Goal: Download file/media

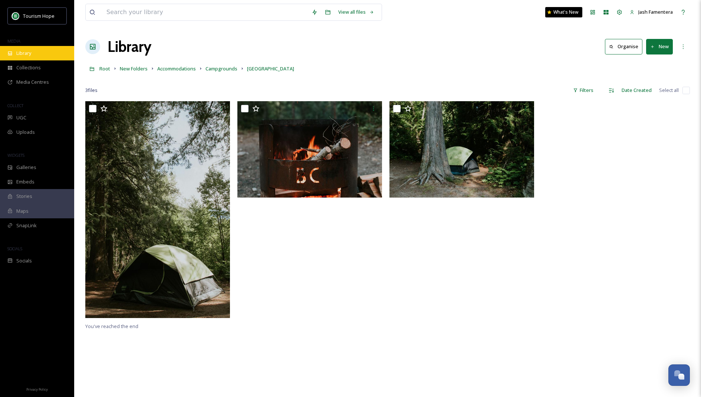
click at [53, 53] on div "Library" at bounding box center [37, 53] width 74 height 14
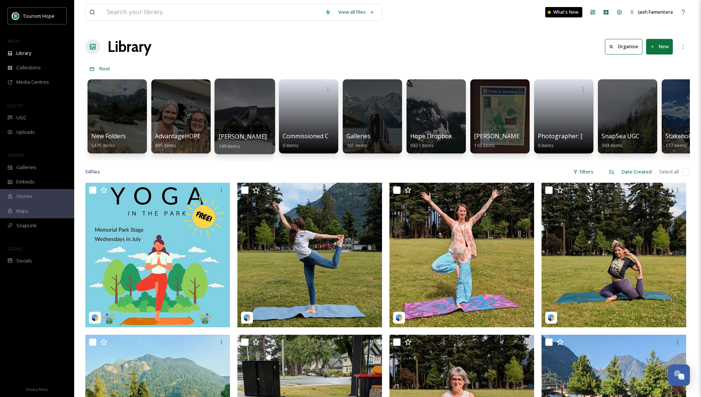
click at [231, 121] on div at bounding box center [244, 117] width 60 height 76
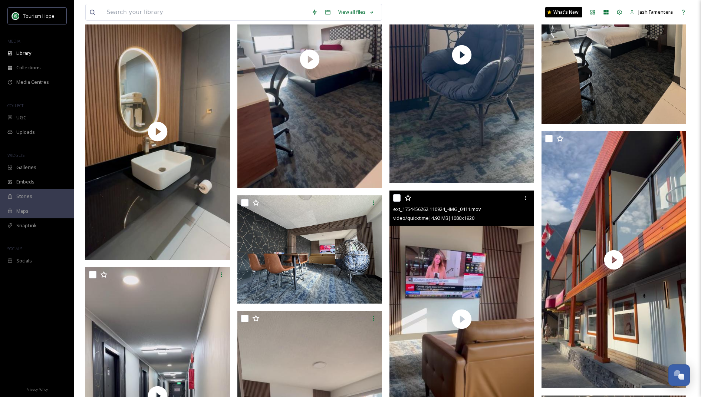
scroll to position [2087, 0]
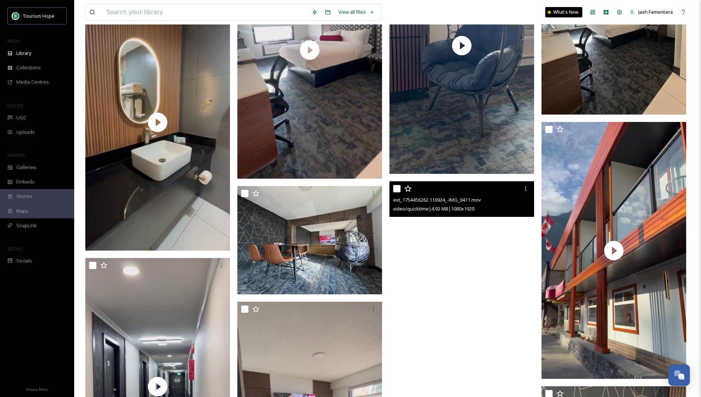
click at [459, 272] on video "ext_1754456262.110924_-IMG_0411.mov" at bounding box center [461, 309] width 145 height 257
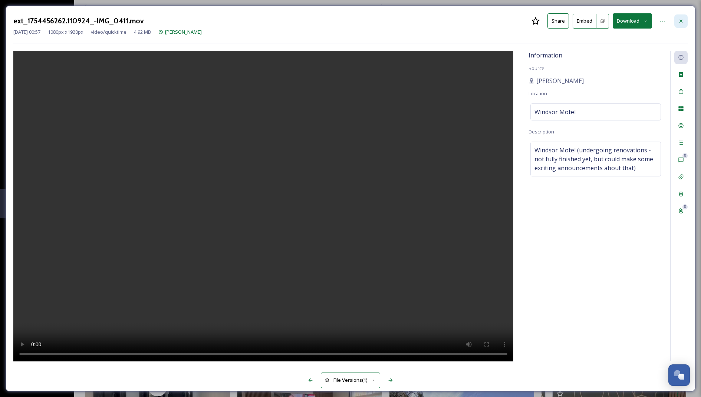
click at [679, 20] on icon at bounding box center [681, 21] width 6 height 6
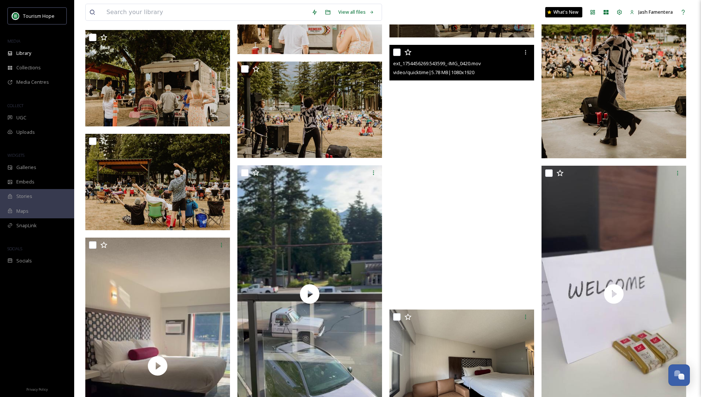
scroll to position [1579, 0]
click at [498, 171] on video "ext_1754456269.543599_-IMG_0420.mov" at bounding box center [461, 173] width 145 height 257
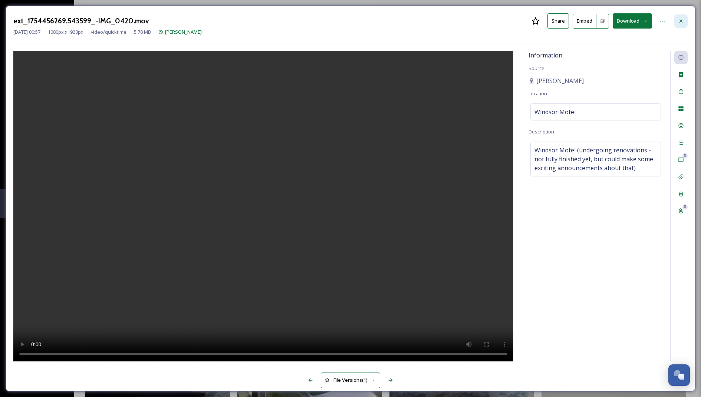
click at [683, 16] on div at bounding box center [680, 20] width 13 height 13
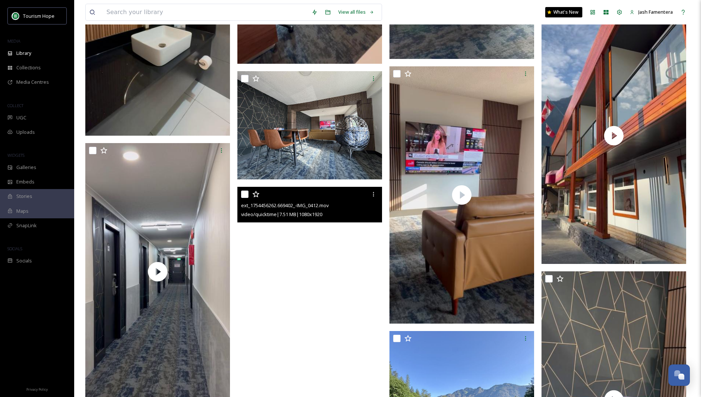
scroll to position [2208, 0]
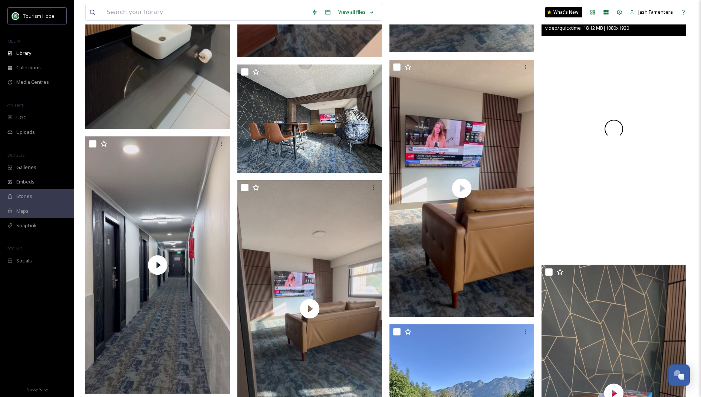
click at [636, 187] on div at bounding box center [614, 128] width 145 height 257
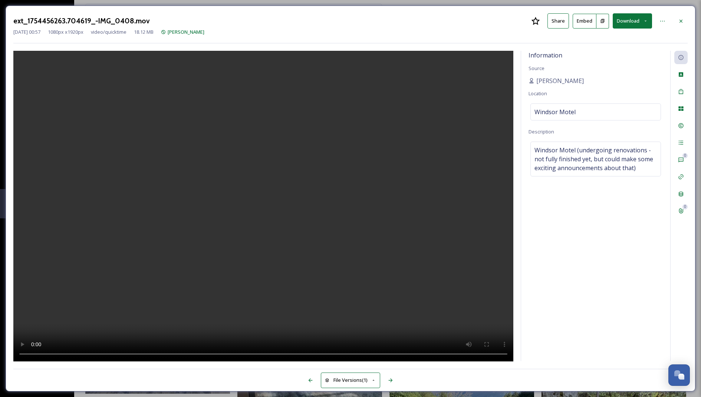
click at [272, 287] on video at bounding box center [263, 207] width 500 height 312
click at [671, 19] on div "ext_1754456263.704619_-IMG_0408.mov Share Embed Download" at bounding box center [350, 20] width 674 height 15
click at [675, 19] on div at bounding box center [680, 20] width 13 height 13
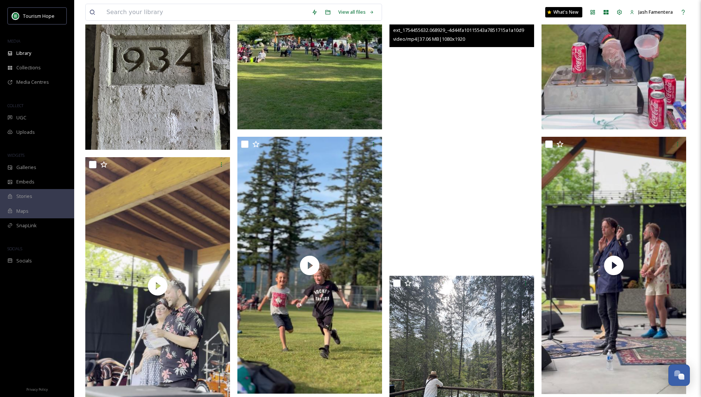
scroll to position [3368, 0]
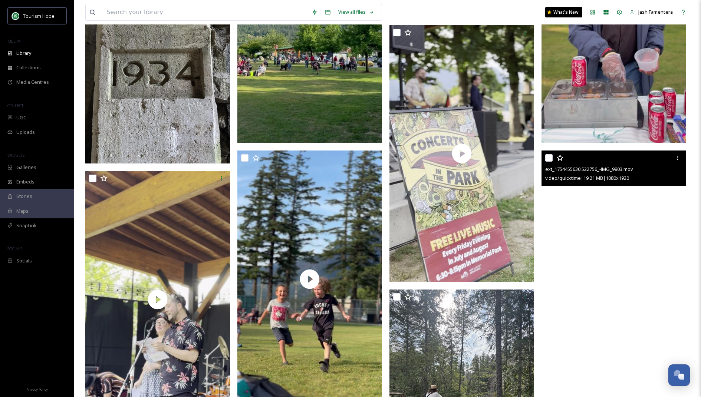
click at [588, 205] on video "ext_1754455630.522756_-IMG_9803.mov" at bounding box center [614, 279] width 145 height 257
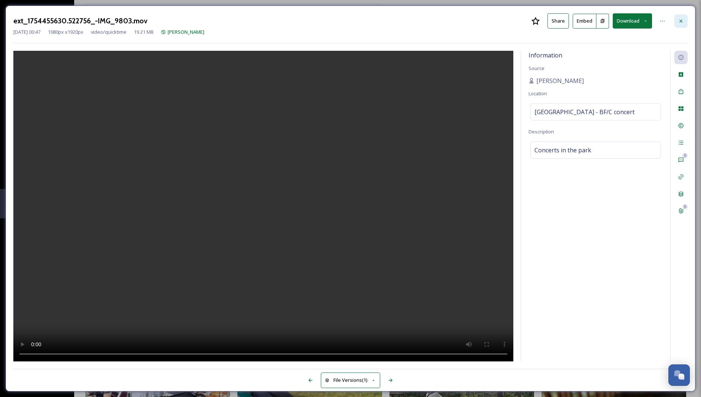
click at [685, 22] on div at bounding box center [680, 20] width 13 height 13
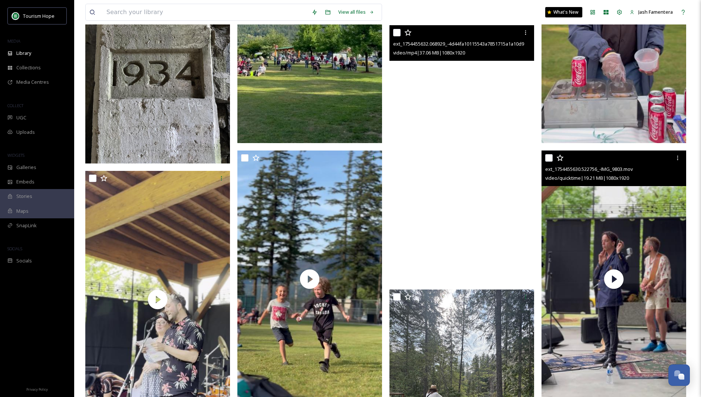
click at [494, 144] on video "ext_1754455632.068929_-4d44fa10115543a7851715a1a10d90eb.mp4" at bounding box center [461, 153] width 145 height 257
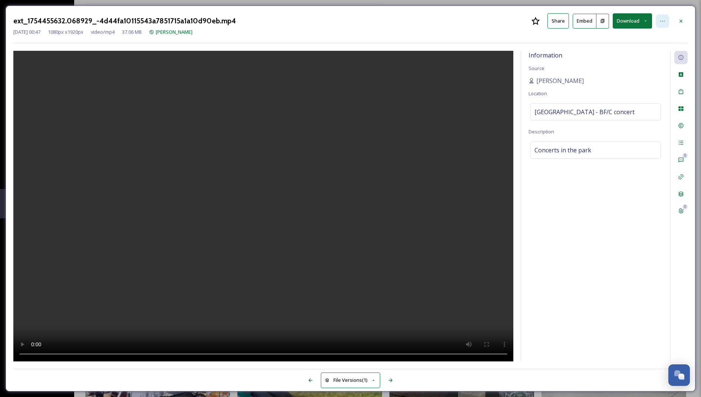
click at [661, 20] on icon at bounding box center [662, 21] width 6 height 6
click at [682, 18] on icon at bounding box center [681, 21] width 6 height 6
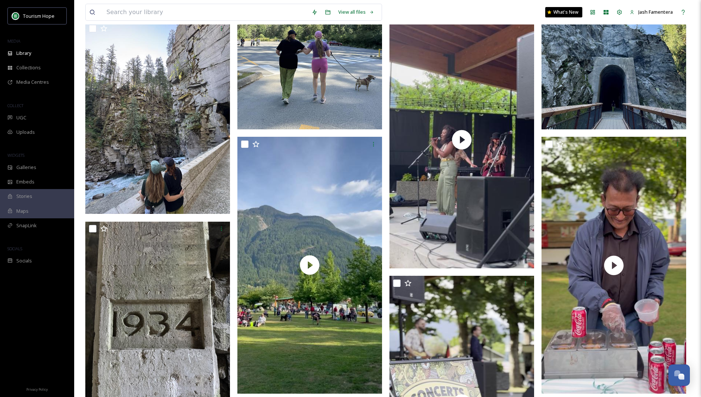
scroll to position [3166, 0]
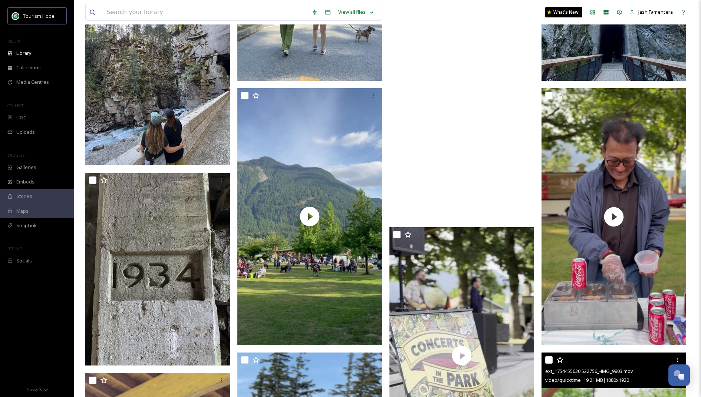
click at [467, 168] on video "ext_1754455860.582756_-IMG_9408.mov" at bounding box center [461, 91] width 145 height 257
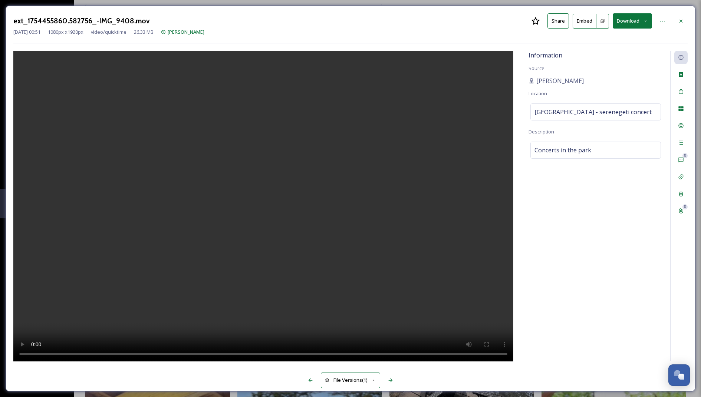
click at [286, 185] on video at bounding box center [263, 207] width 500 height 312
click at [684, 17] on div at bounding box center [680, 20] width 13 height 13
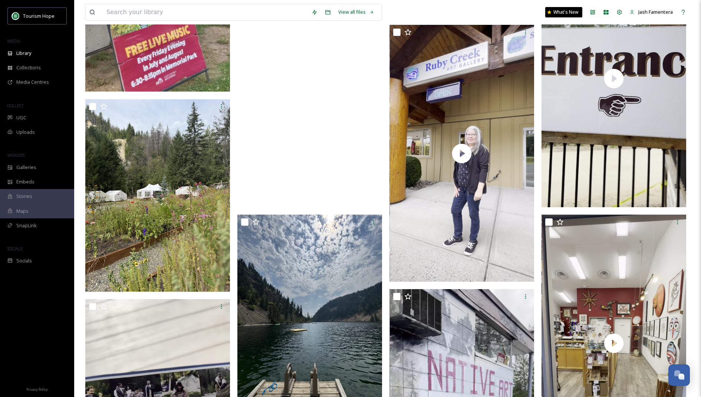
scroll to position [4229, 0]
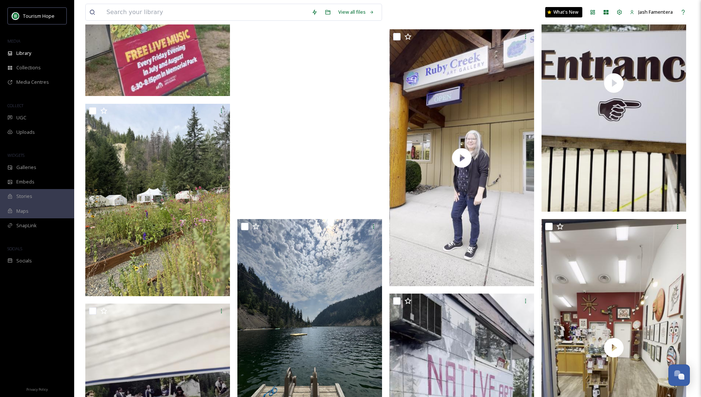
click at [348, 171] on video "ext_1754455233.27795_-be61fbc19a6645bd8d8242933849f09d.mp4" at bounding box center [309, 82] width 145 height 257
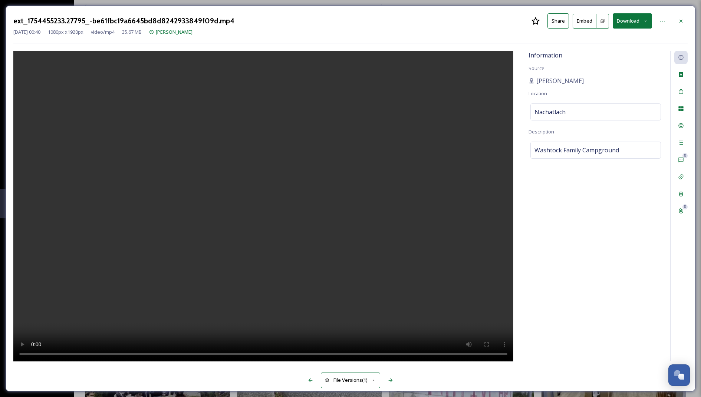
click at [267, 189] on video at bounding box center [263, 207] width 500 height 312
click at [664, 19] on icon at bounding box center [662, 21] width 6 height 6
click at [281, 178] on video at bounding box center [263, 207] width 500 height 312
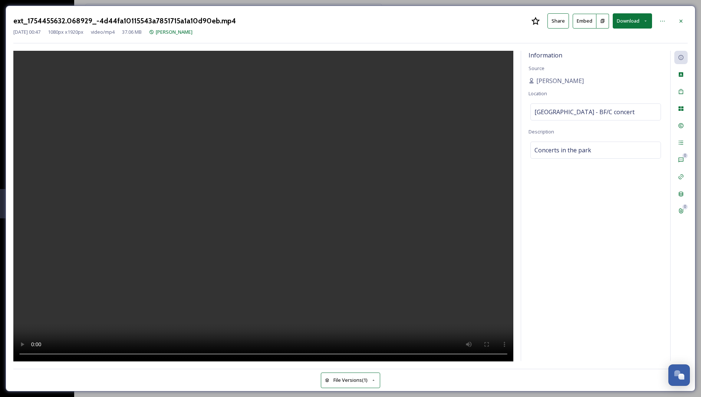
click at [627, 18] on button "Download" at bounding box center [632, 20] width 39 height 15
click at [588, 39] on span "Download Original (1080 x 1920)" at bounding box center [613, 37] width 70 height 7
click at [288, 276] on video at bounding box center [263, 207] width 500 height 312
click at [305, 216] on video at bounding box center [263, 207] width 500 height 312
click at [676, 15] on div at bounding box center [680, 20] width 13 height 13
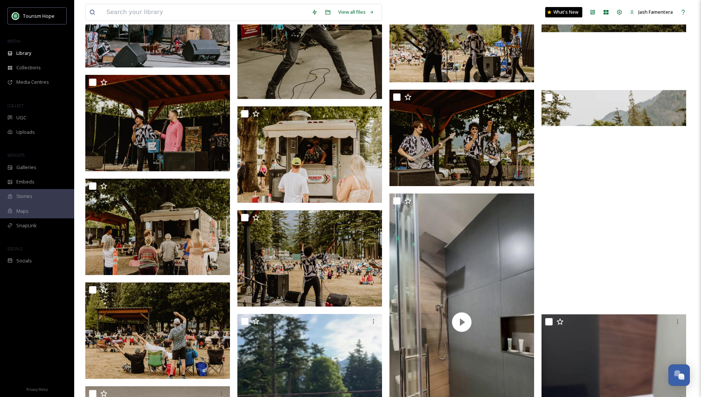
scroll to position [1414, 0]
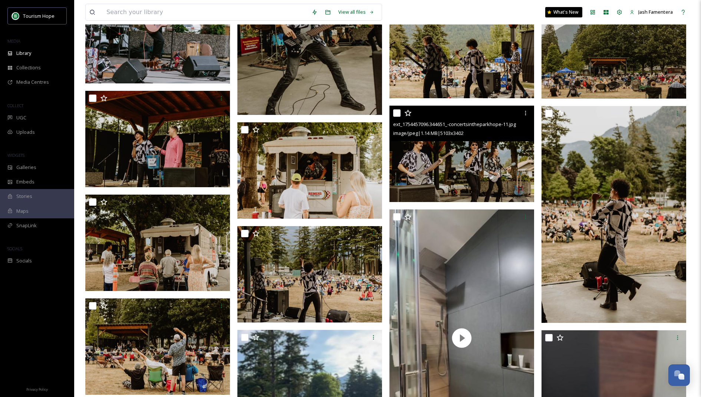
click at [482, 164] on img at bounding box center [461, 154] width 145 height 96
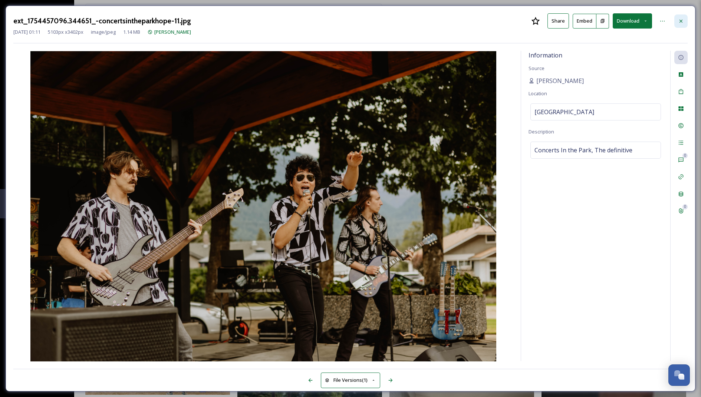
click at [682, 17] on div at bounding box center [680, 20] width 13 height 13
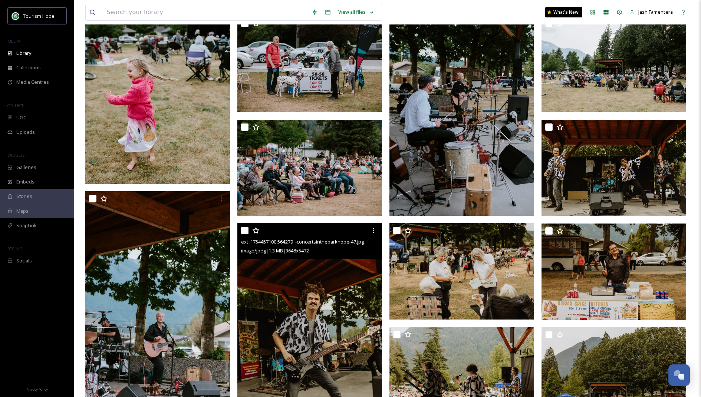
scroll to position [1085, 0]
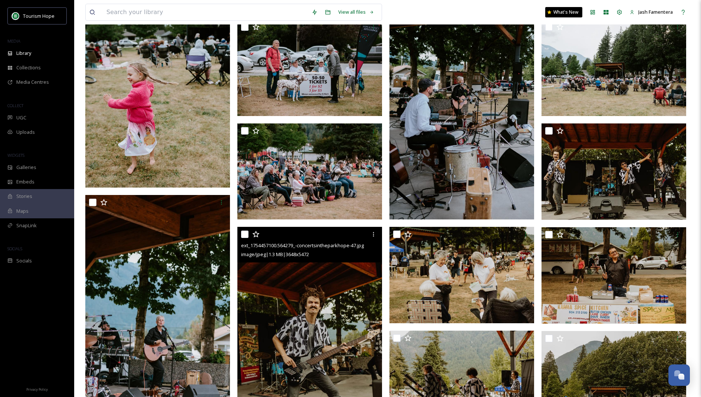
click at [299, 273] on img at bounding box center [309, 335] width 145 height 217
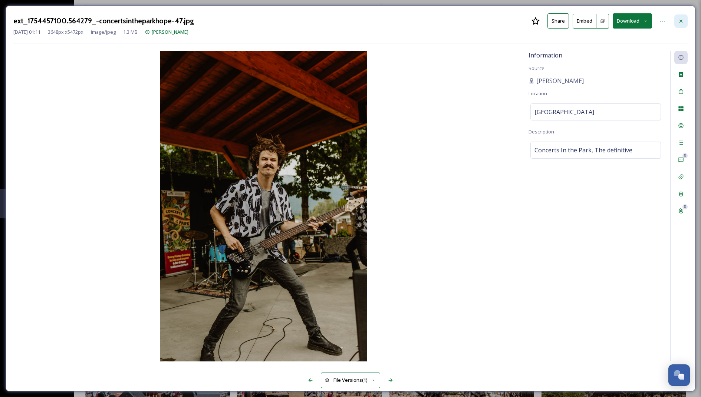
click at [685, 19] on div at bounding box center [680, 20] width 13 height 13
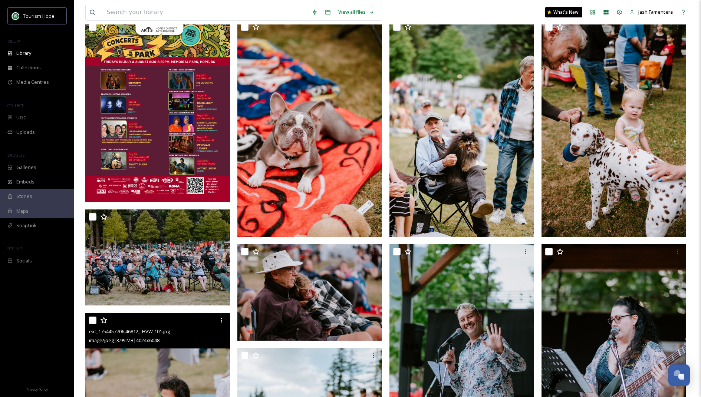
scroll to position [56, 0]
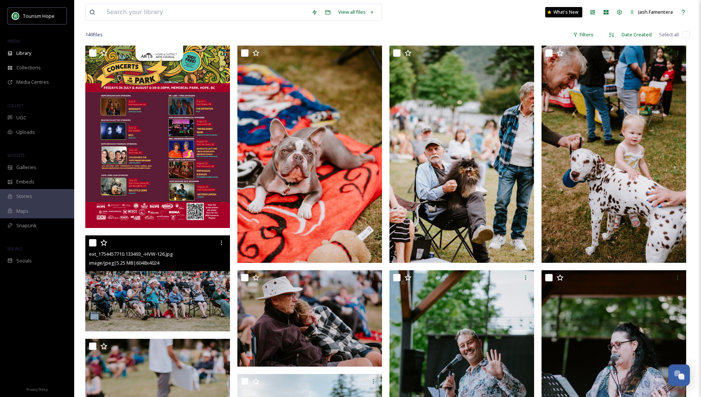
click at [173, 290] on img at bounding box center [157, 284] width 145 height 96
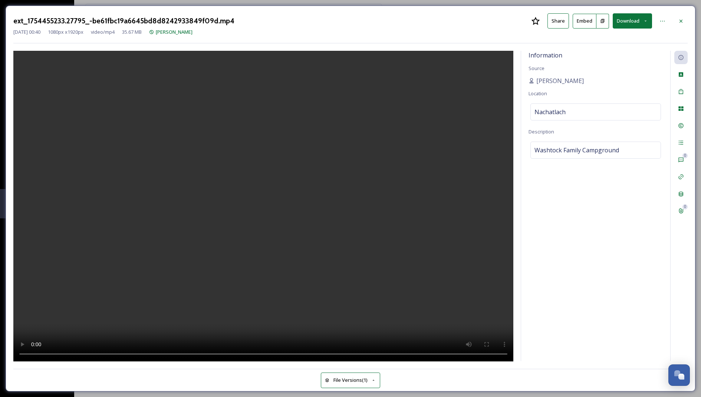
click at [623, 26] on button "Download" at bounding box center [632, 20] width 39 height 15
click at [211, 175] on video at bounding box center [263, 207] width 500 height 312
click at [228, 117] on video at bounding box center [263, 207] width 500 height 312
click at [632, 22] on button "Download" at bounding box center [632, 20] width 39 height 15
click at [624, 36] on span "Download Original (1080 x 1920)" at bounding box center [613, 37] width 70 height 7
